Goal: Task Accomplishment & Management: Manage account settings

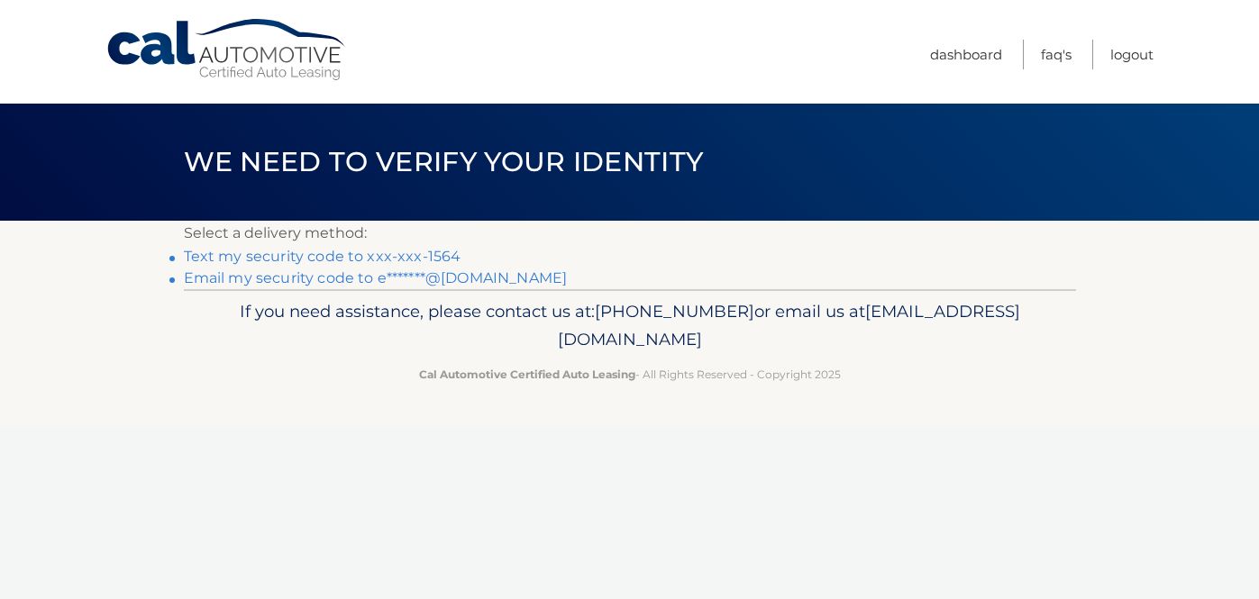
click at [415, 260] on link "Text my security code to xxx-xxx-1564" at bounding box center [323, 256] width 278 height 17
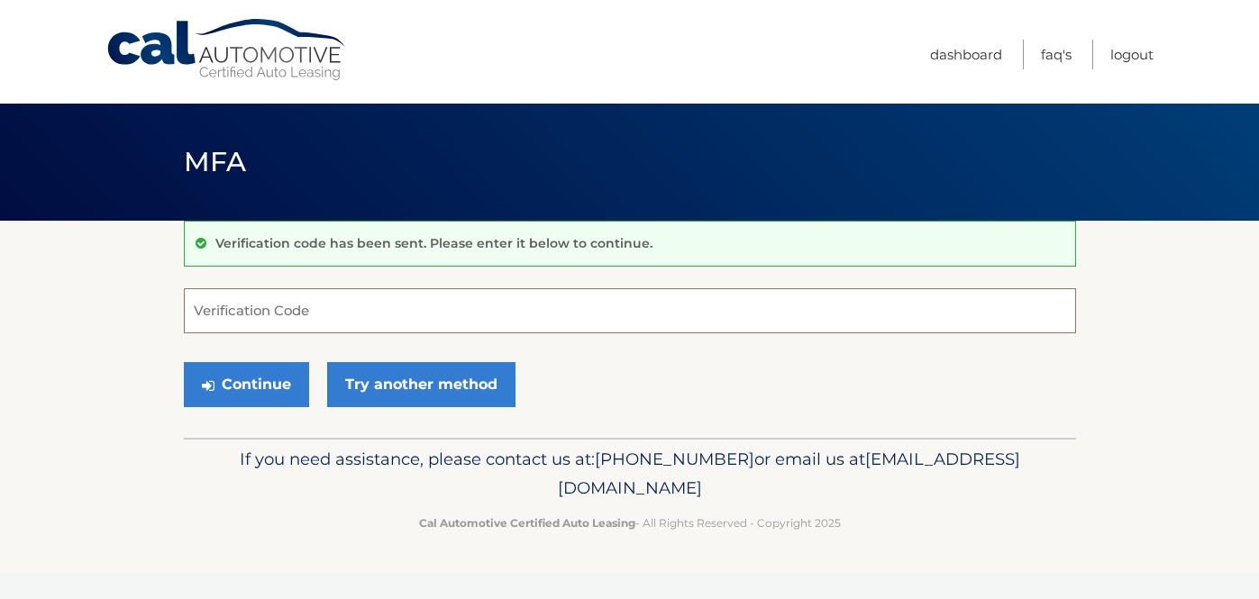
click at [661, 311] on input "Verification Code" at bounding box center [630, 310] width 892 height 45
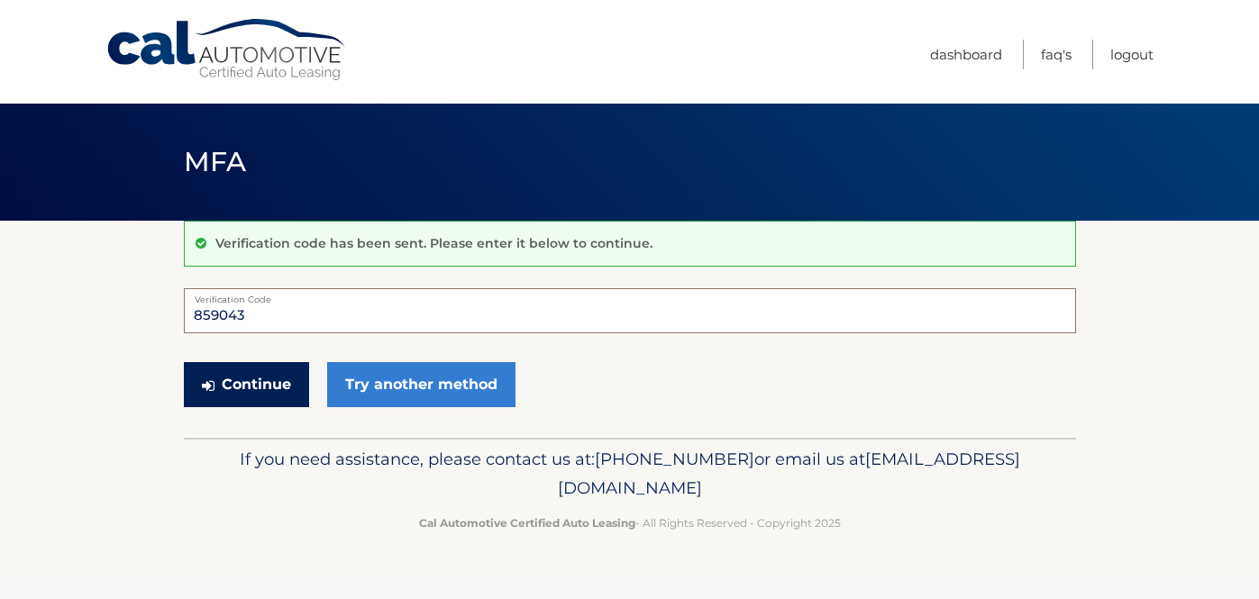
type input "859043"
click at [252, 383] on button "Continue" at bounding box center [246, 384] width 125 height 45
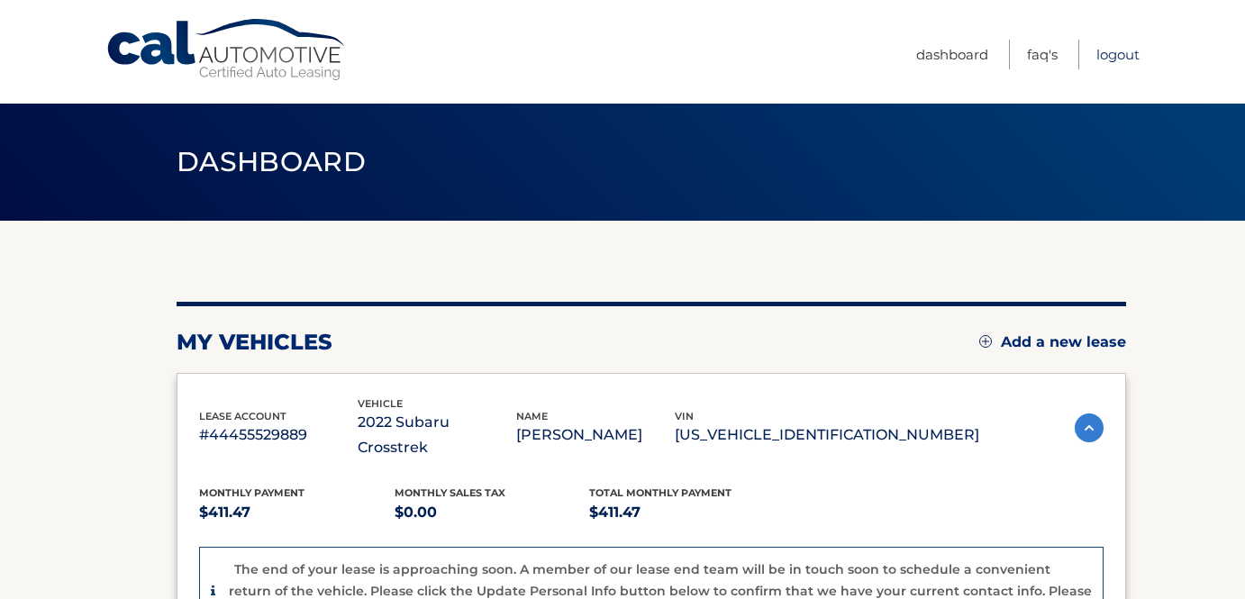
click at [1107, 65] on link "Logout" at bounding box center [1118, 55] width 43 height 30
